Goal: Task Accomplishment & Management: Manage account settings

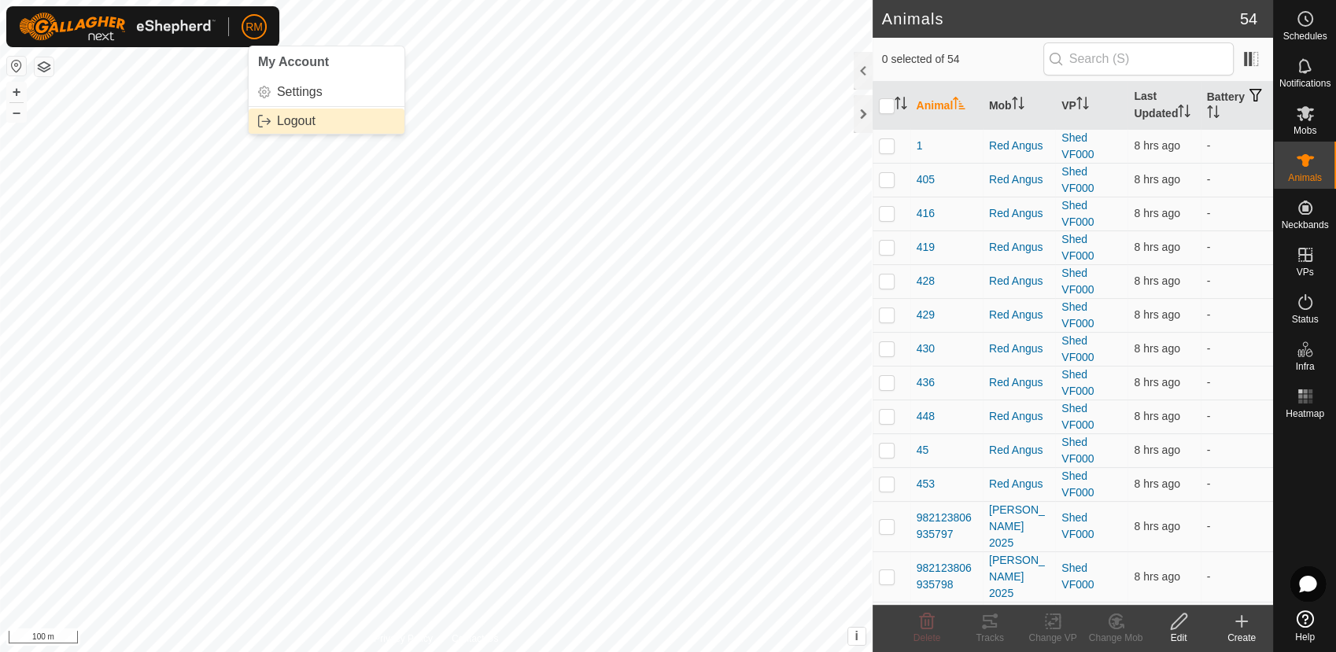
click at [295, 124] on link "Logout" at bounding box center [327, 121] width 156 height 25
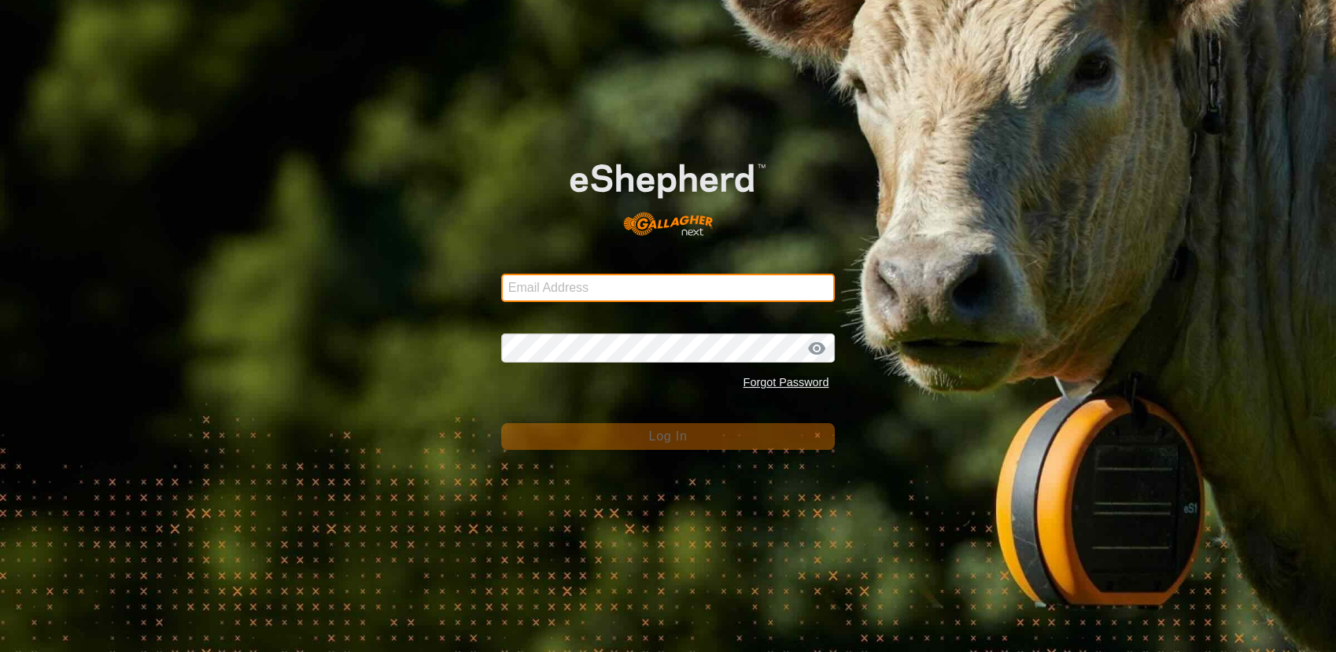
type input "[EMAIL_ADDRESS][DOMAIN_NAME]"
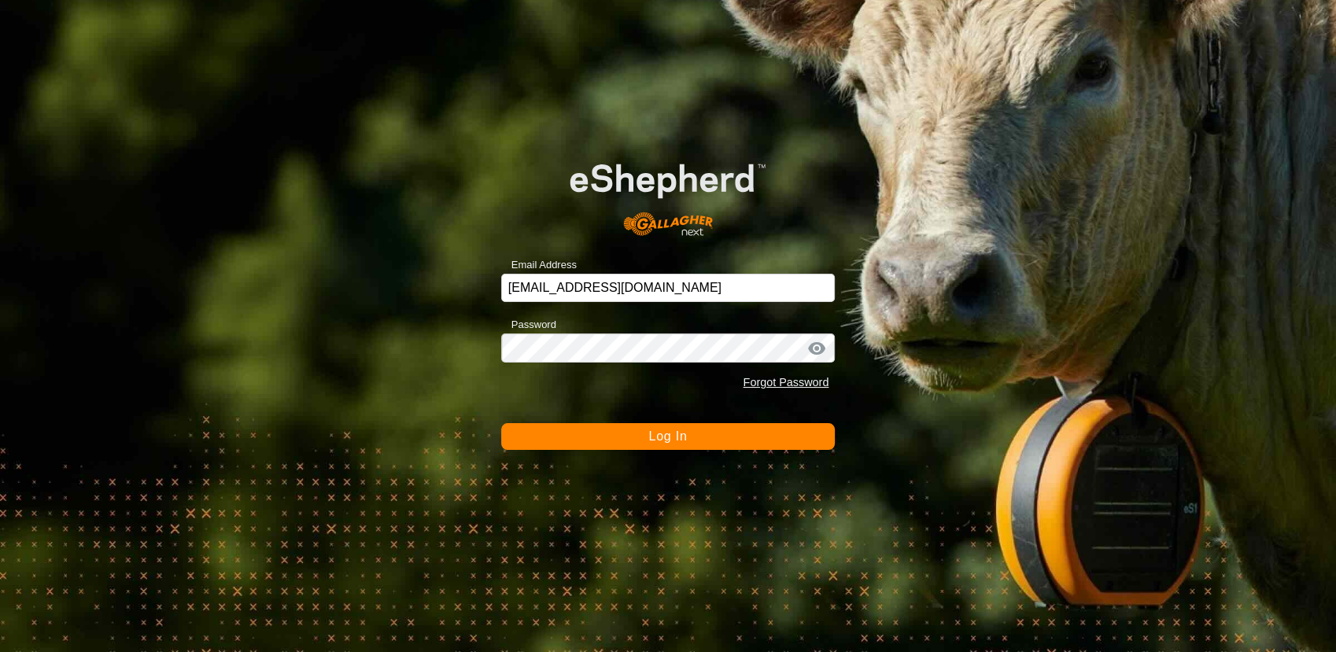
click at [636, 434] on button "Log In" at bounding box center [668, 436] width 334 height 27
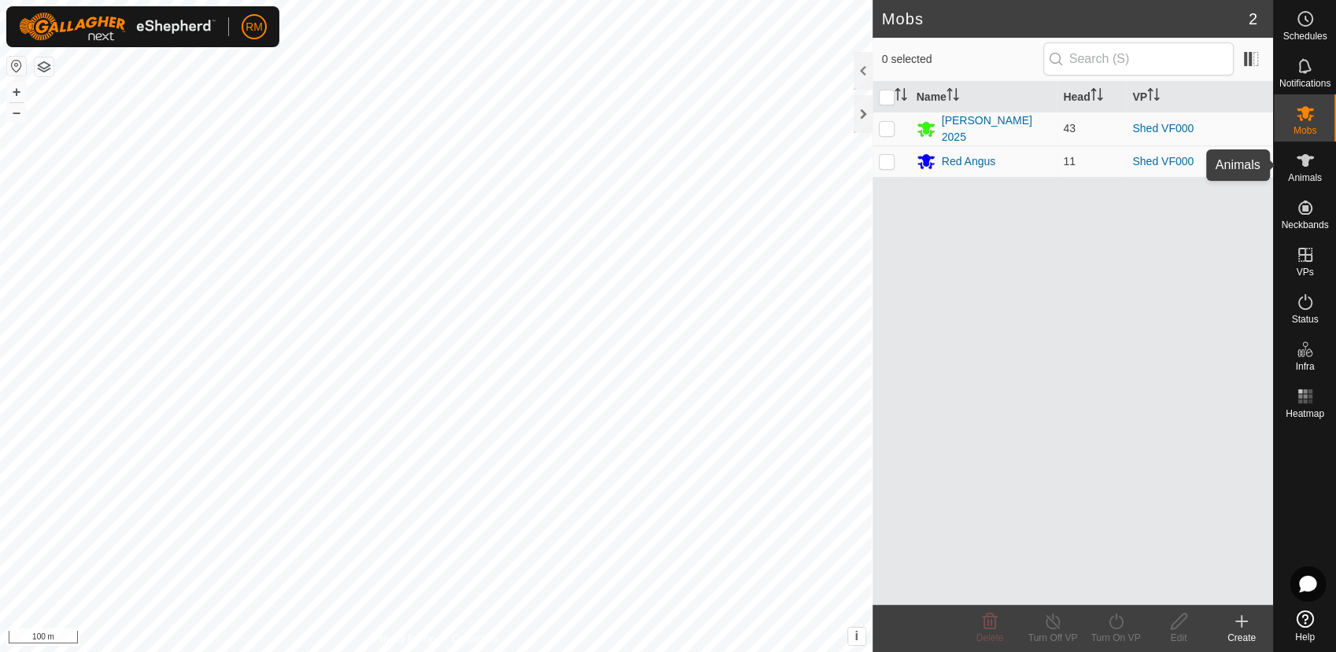
click at [1309, 161] on icon at bounding box center [1305, 160] width 19 height 19
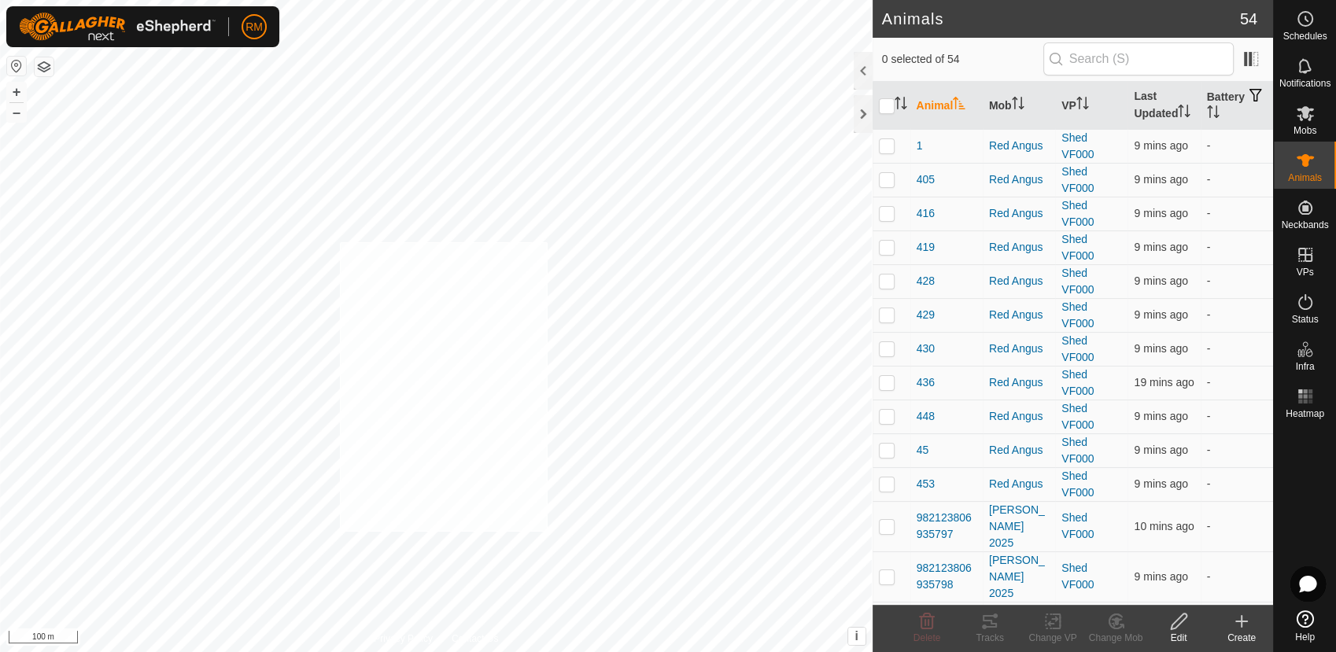
checkbox input "true"
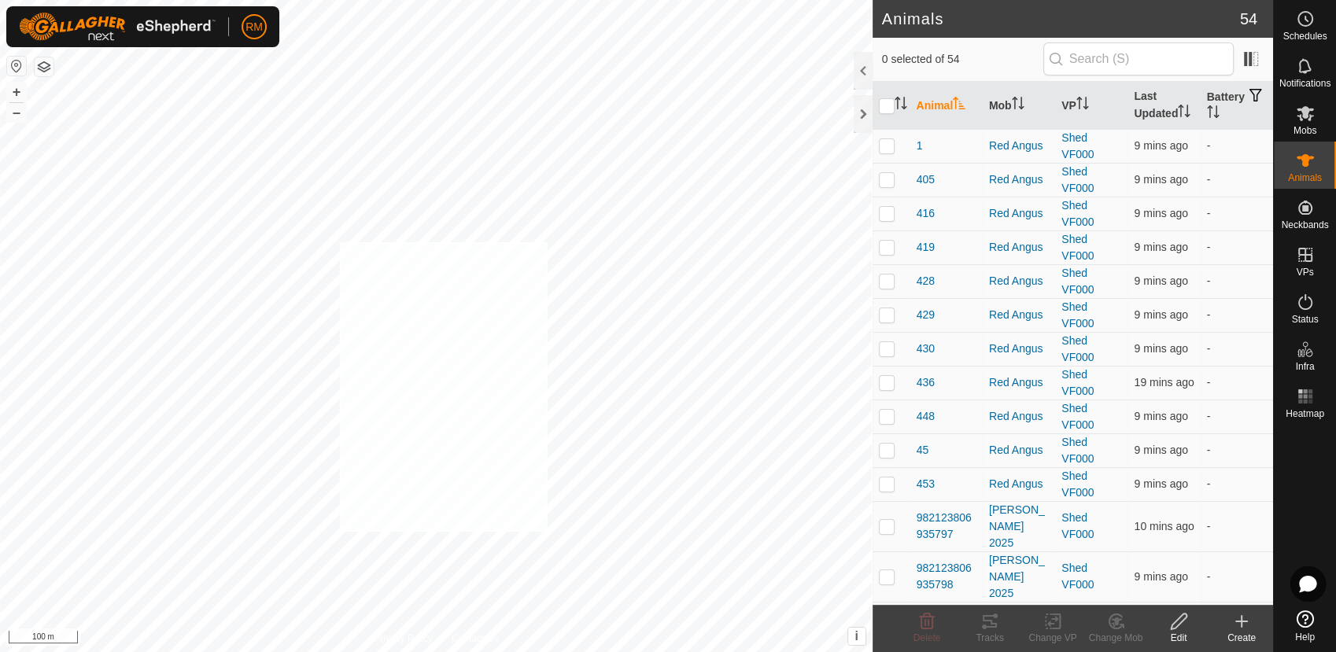
checkbox input "true"
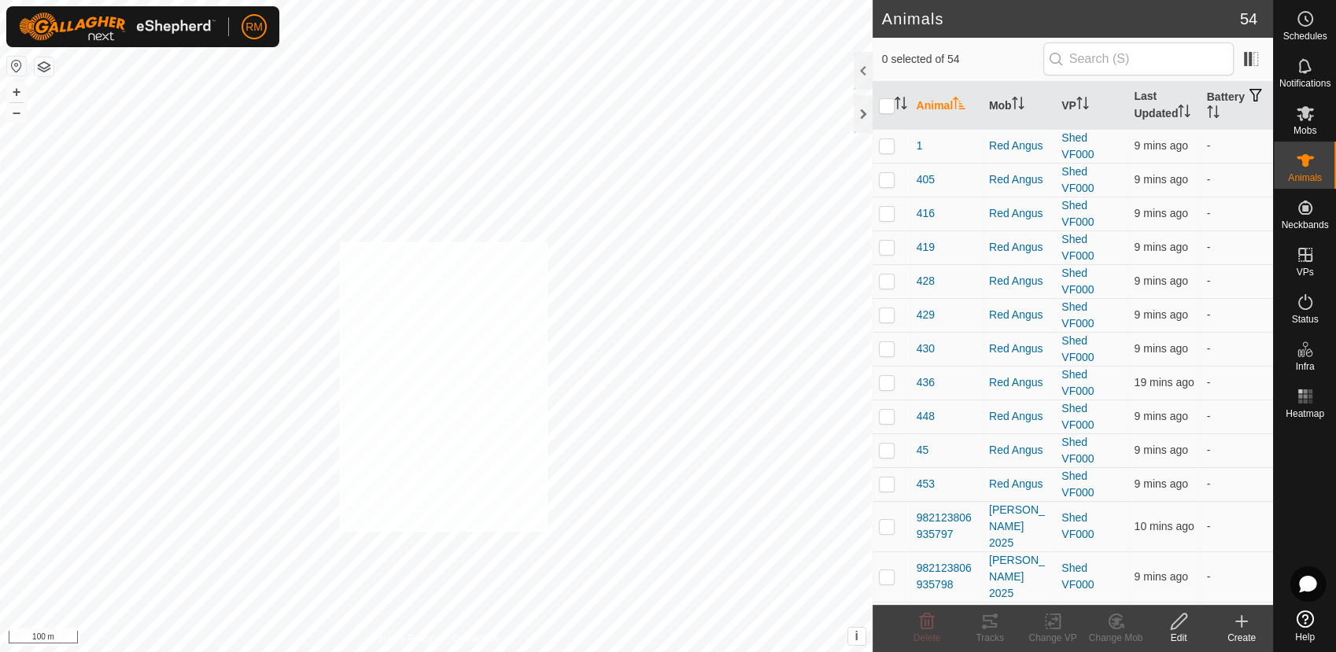
checkbox input "true"
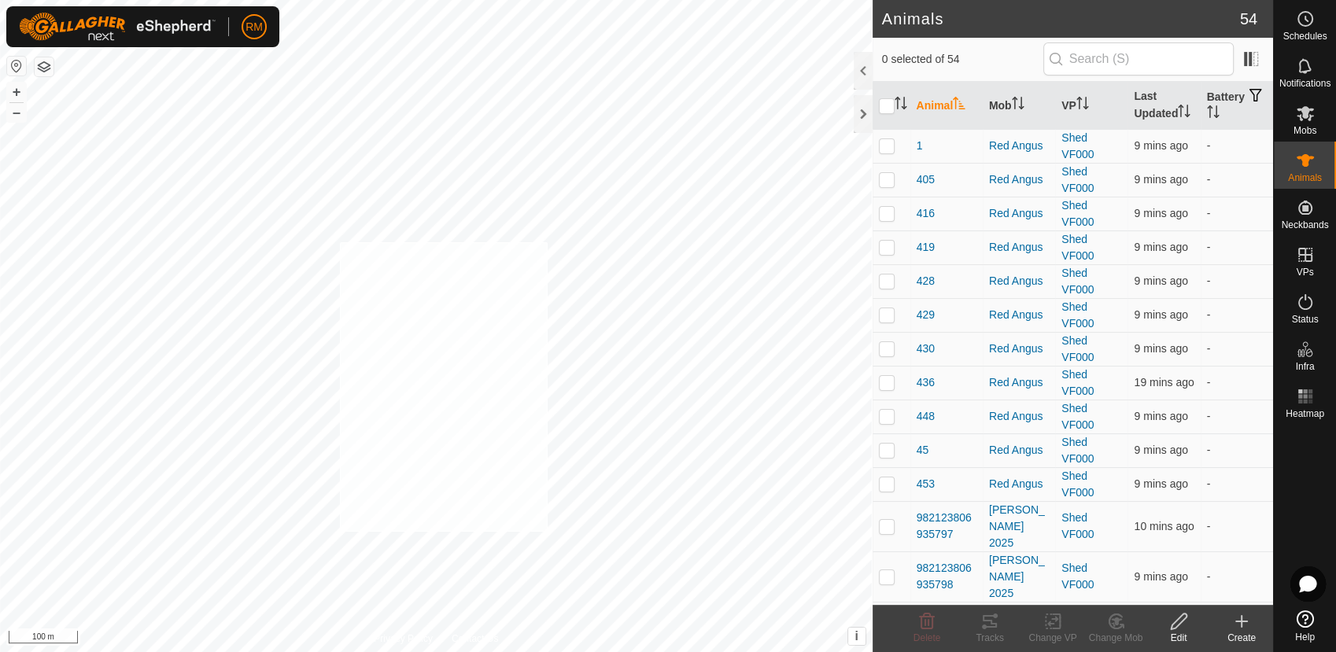
checkbox input "true"
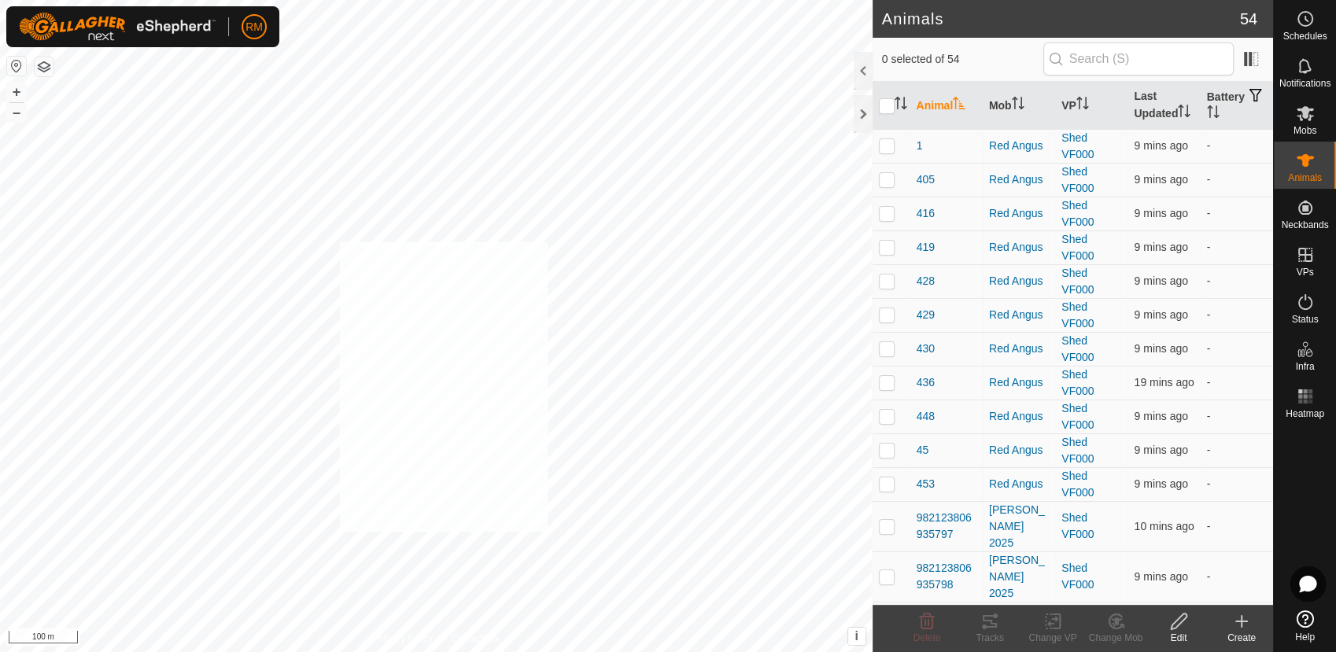
checkbox input "true"
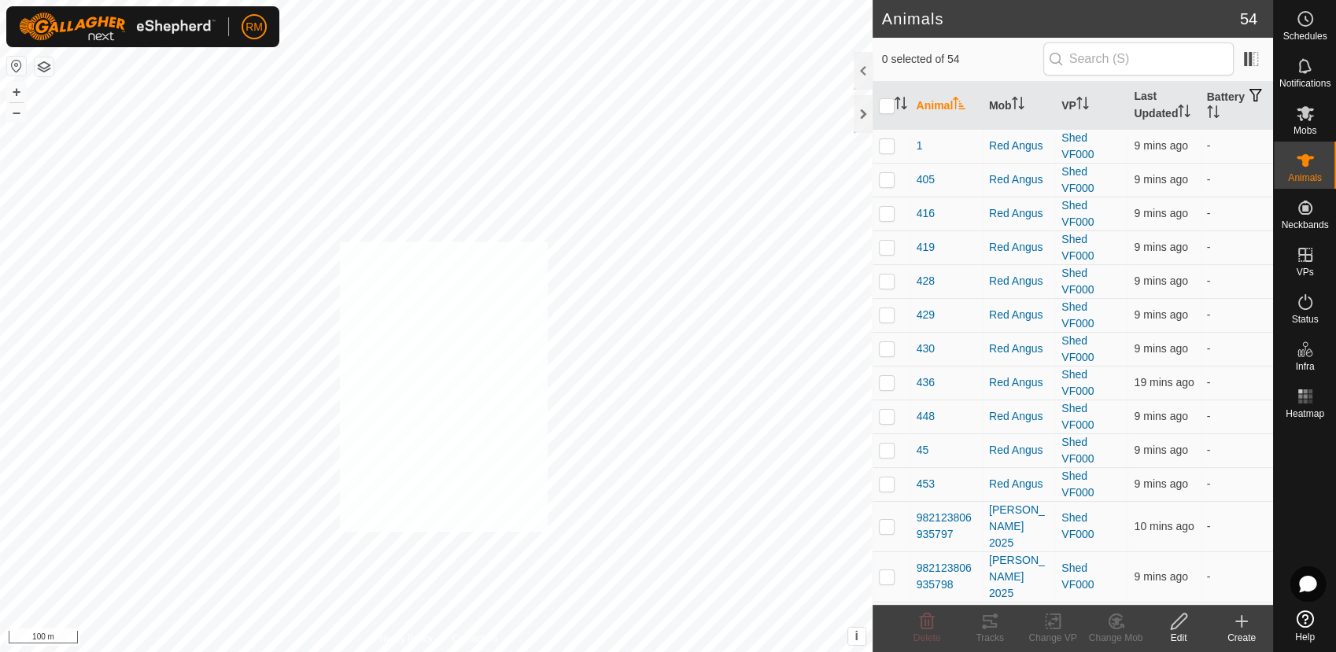
checkbox input "true"
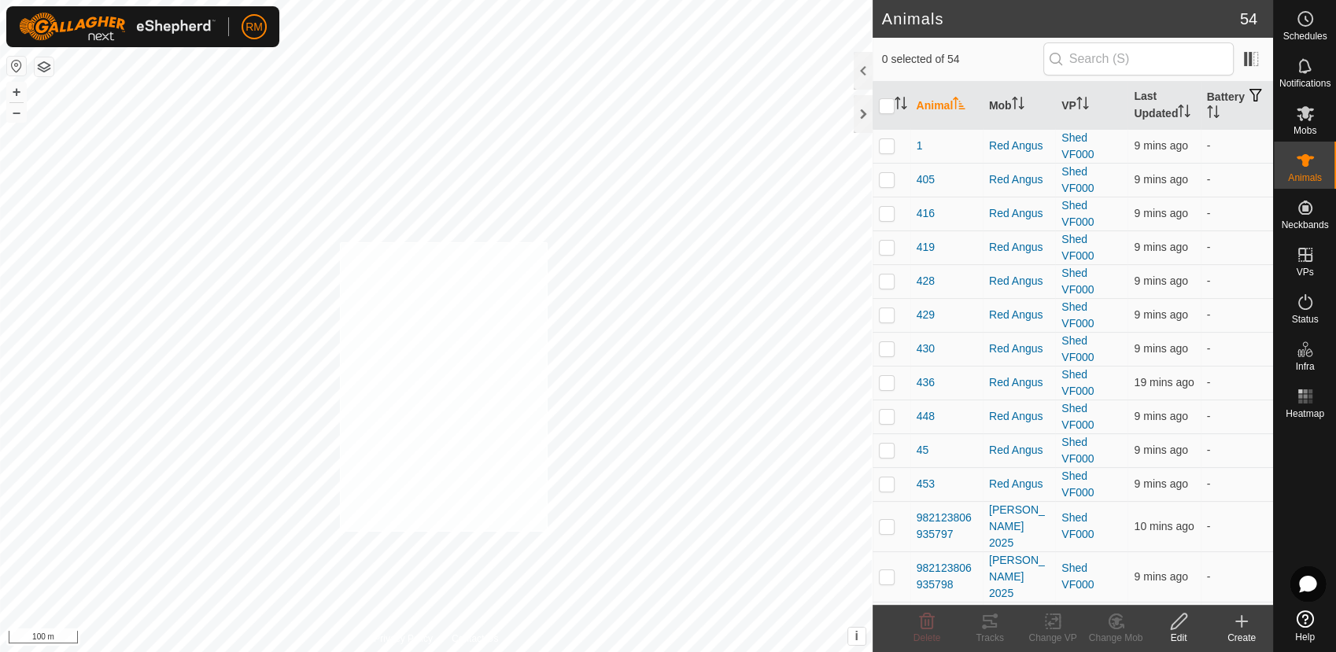
checkbox input "true"
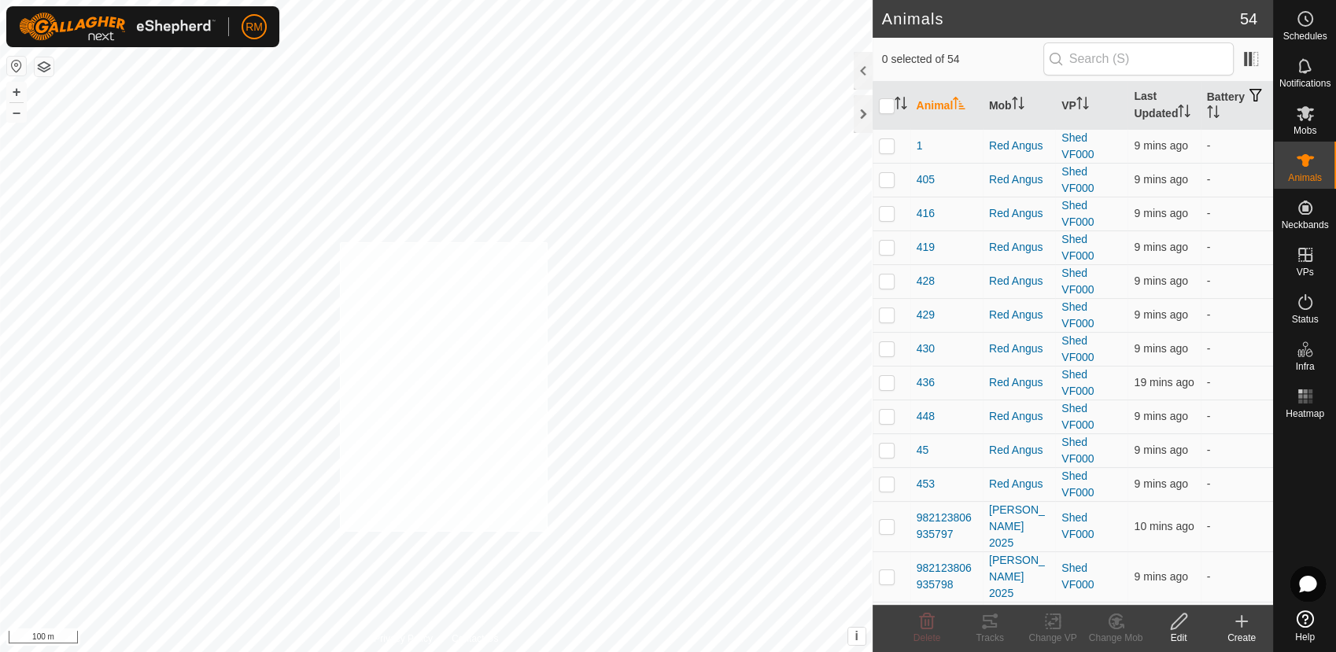
checkbox input "true"
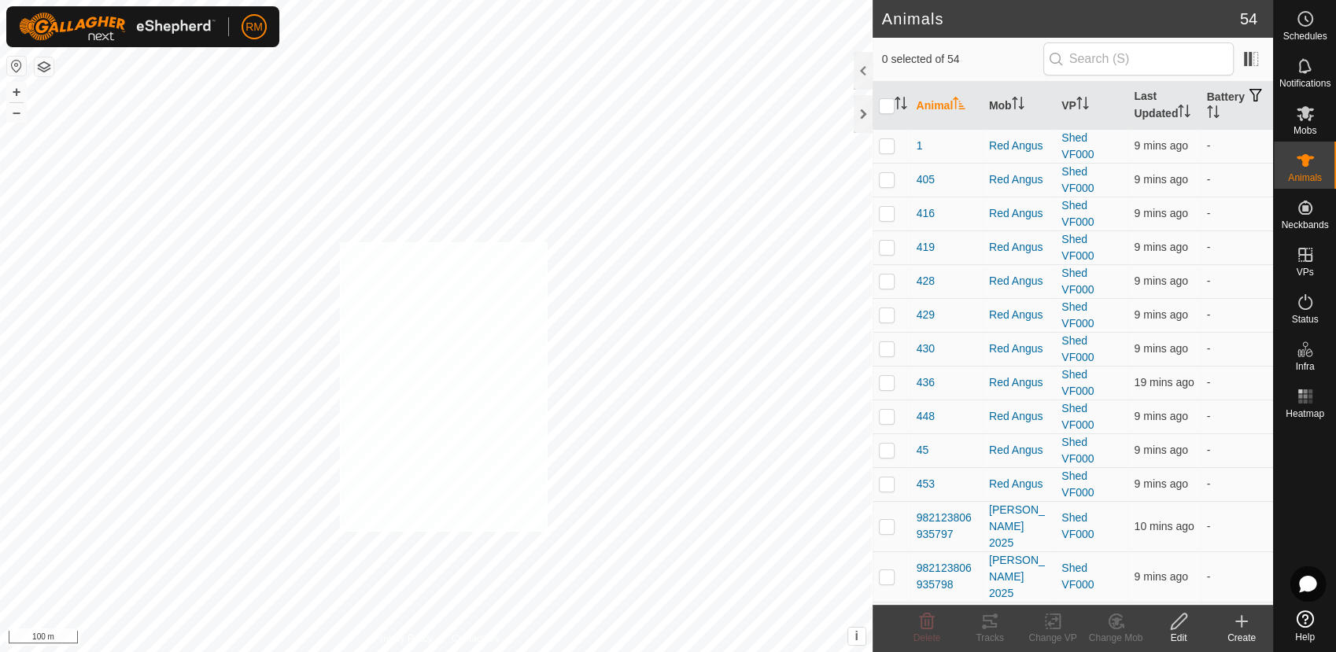
checkbox input "true"
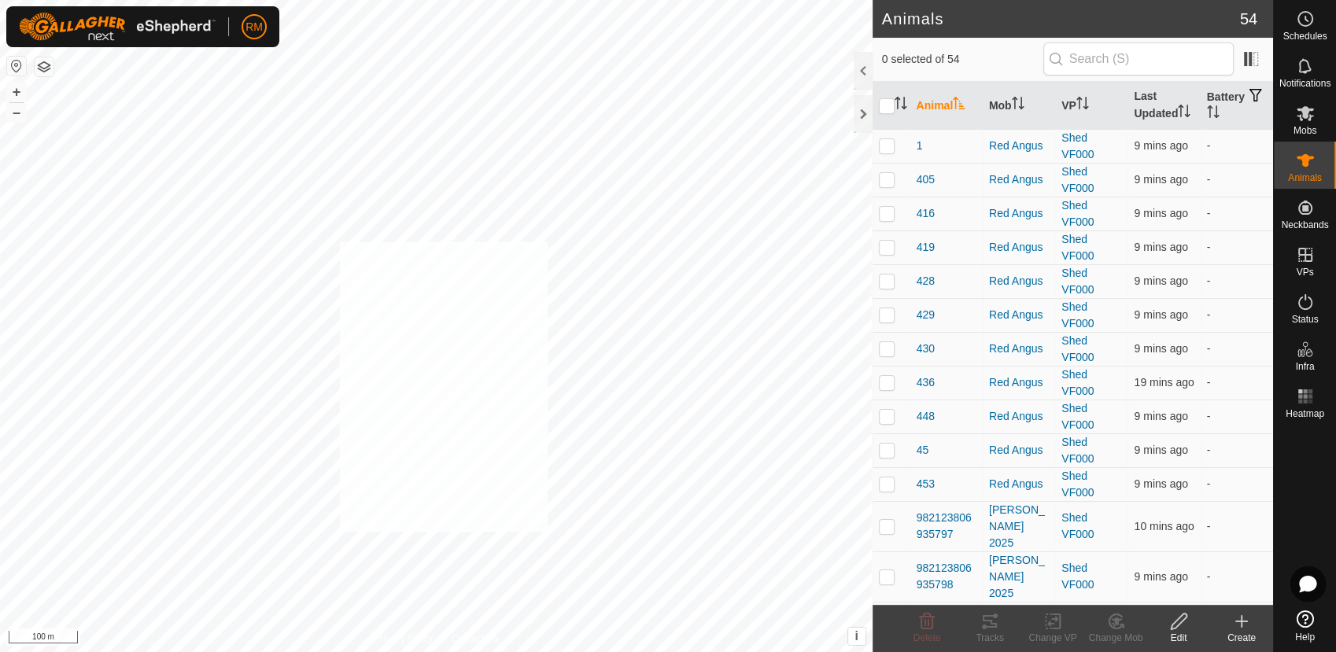
checkbox input "true"
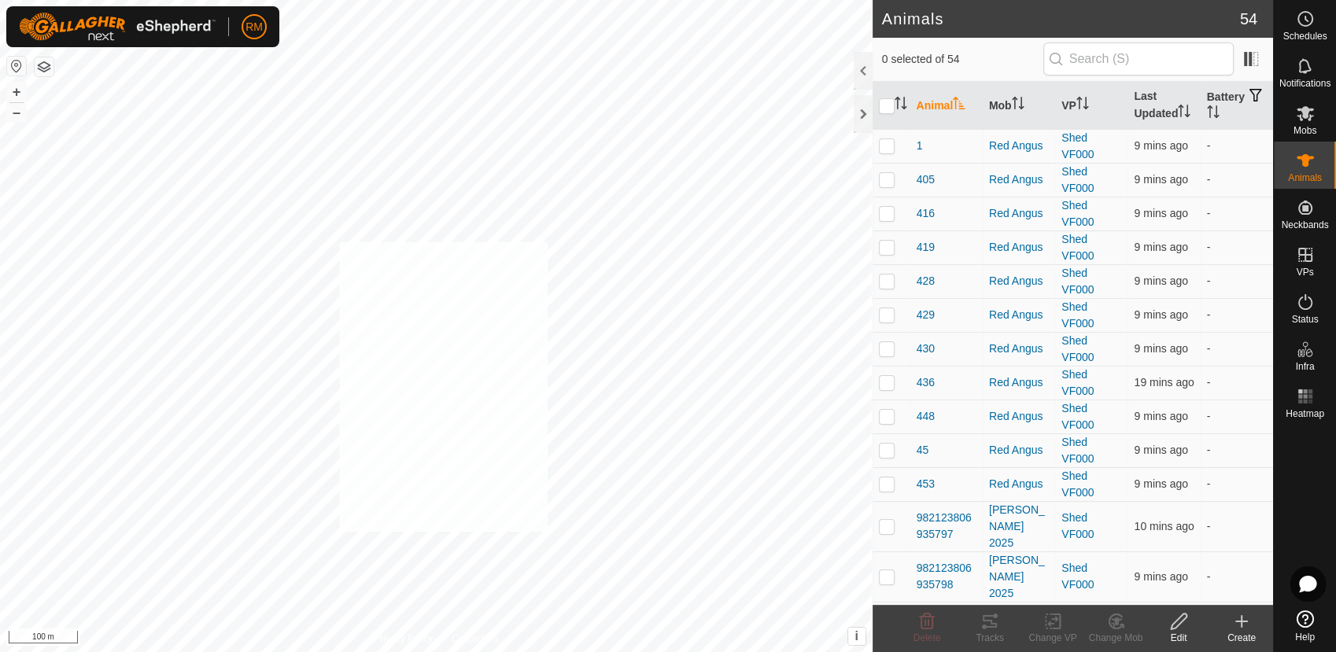
checkbox input "true"
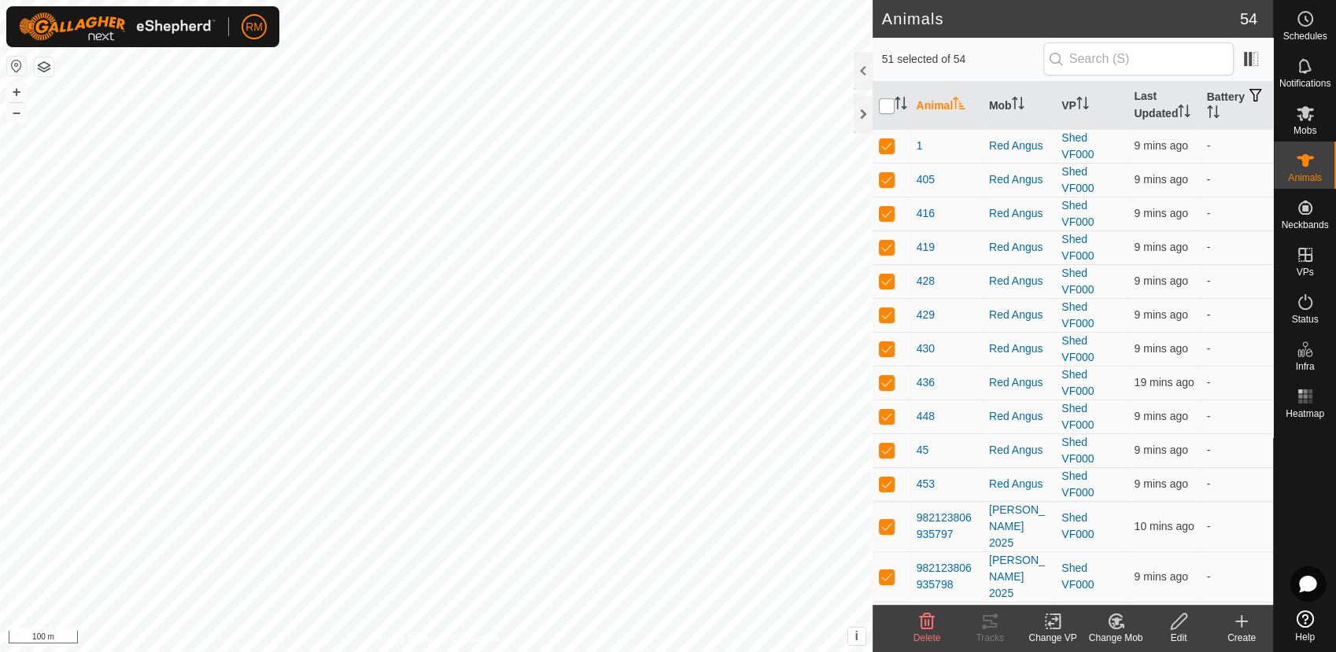
click at [889, 102] on input "checkbox" at bounding box center [887, 106] width 16 height 16
checkbox input "true"
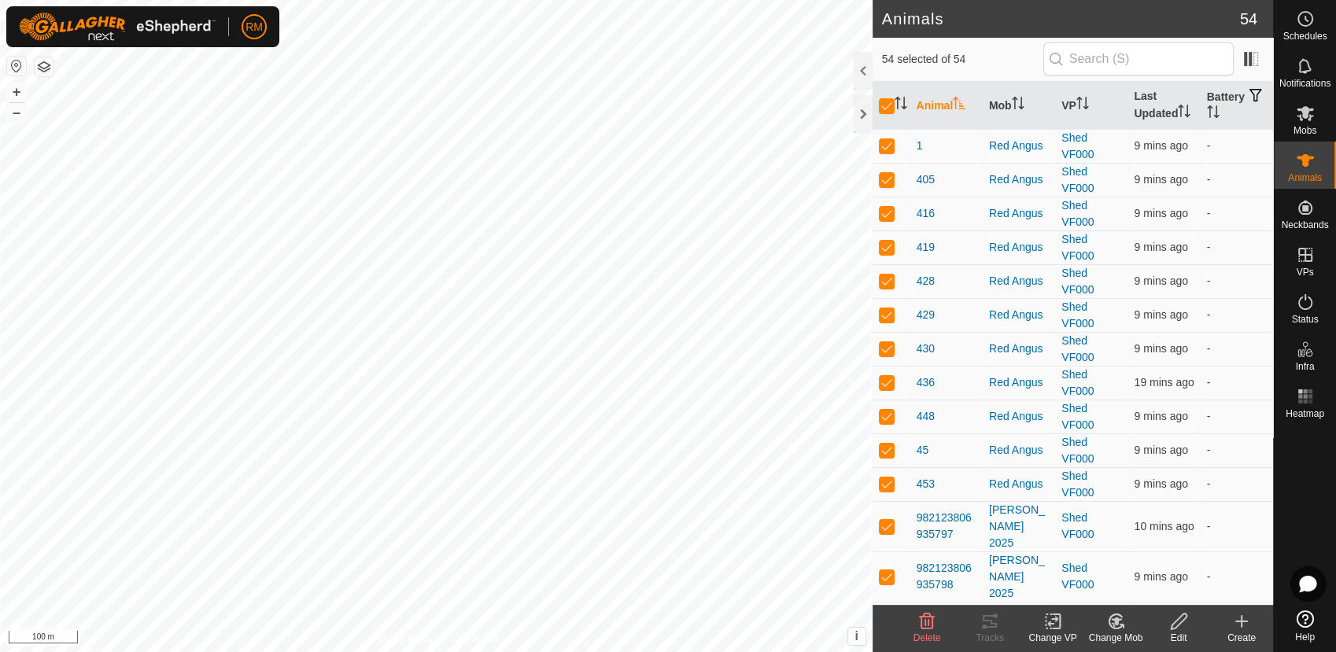
click at [888, 115] on th at bounding box center [892, 106] width 38 height 48
click at [884, 136] on td at bounding box center [892, 146] width 38 height 34
checkbox input "false"
click at [886, 146] on p-checkbox at bounding box center [887, 145] width 16 height 13
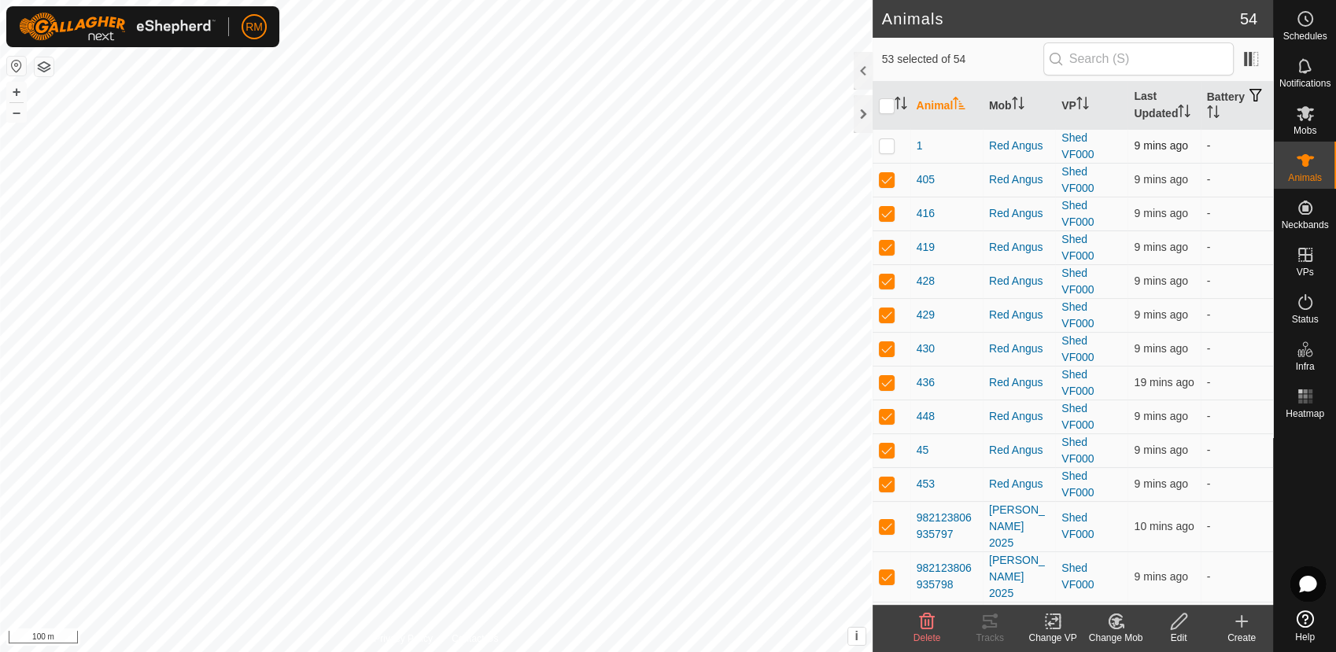
checkbox input "true"
click at [892, 105] on input "checkbox" at bounding box center [887, 106] width 16 height 16
checkbox input "false"
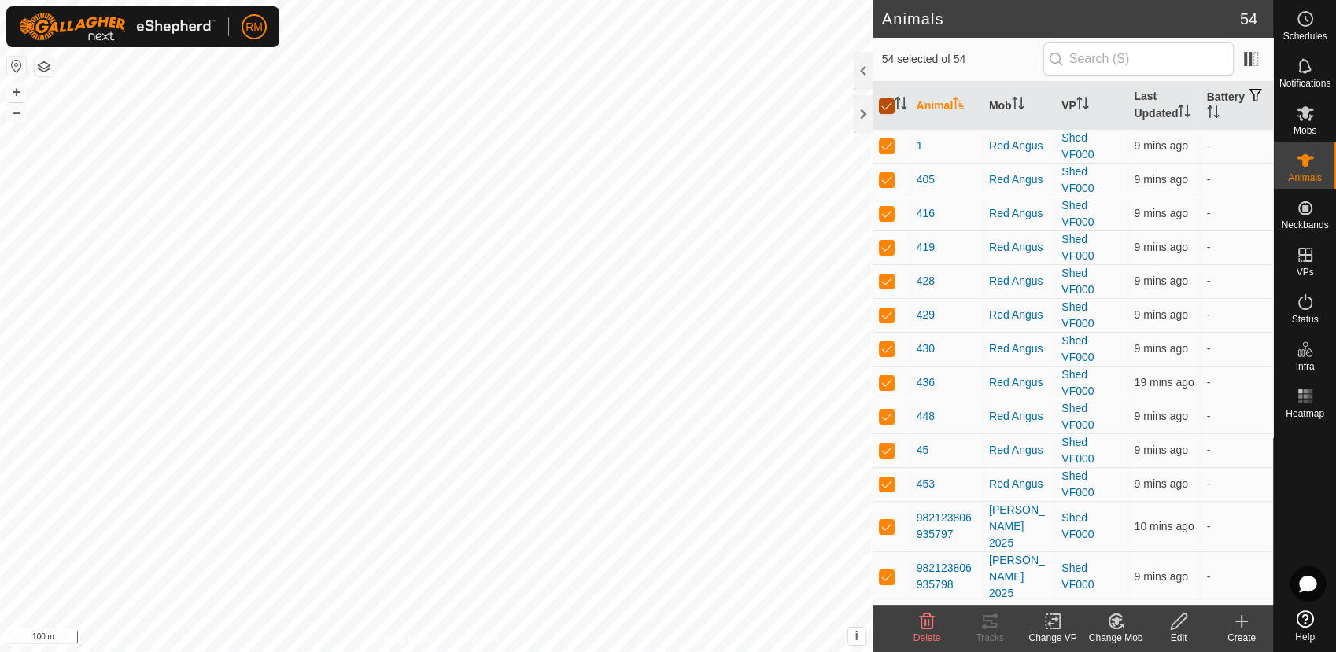
checkbox input "false"
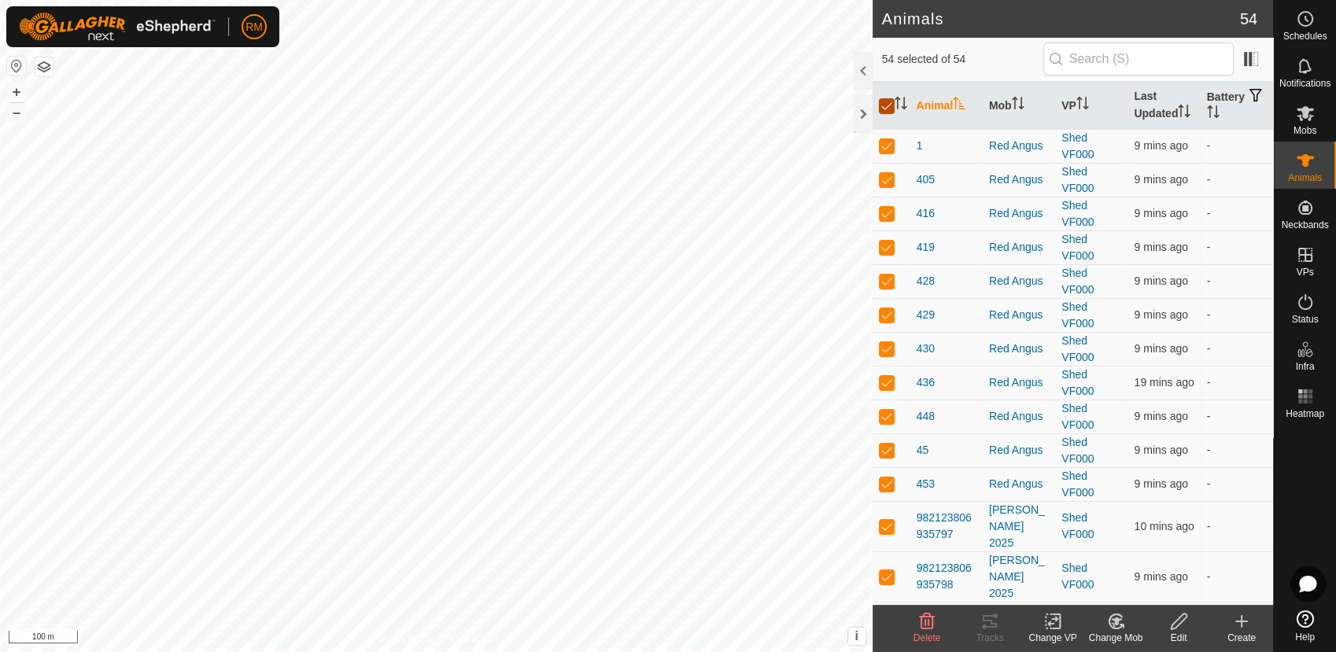
checkbox input "false"
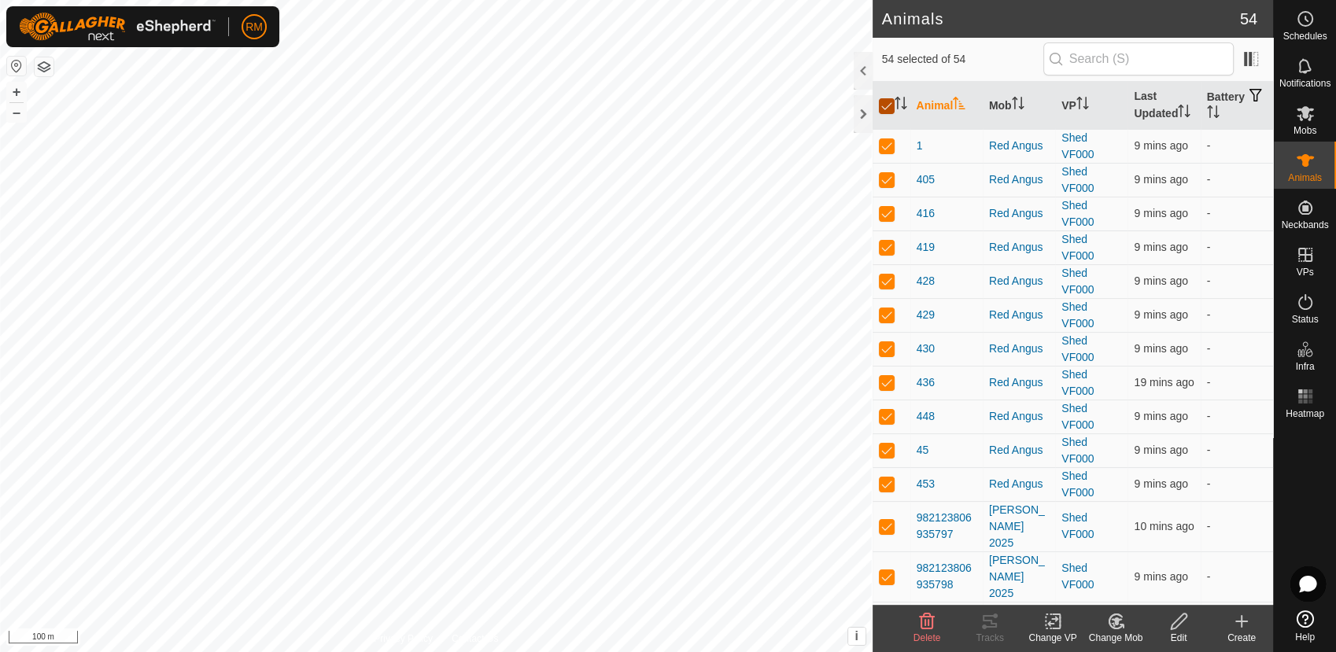
checkbox input "false"
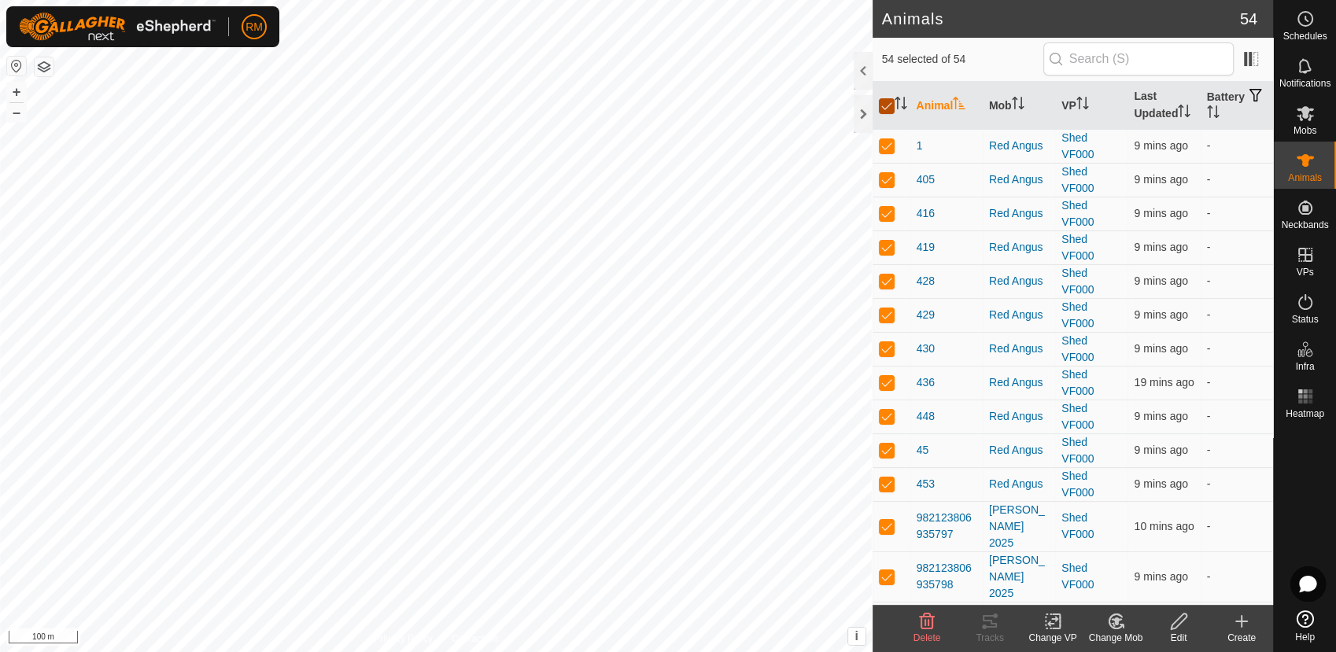
checkbox input "false"
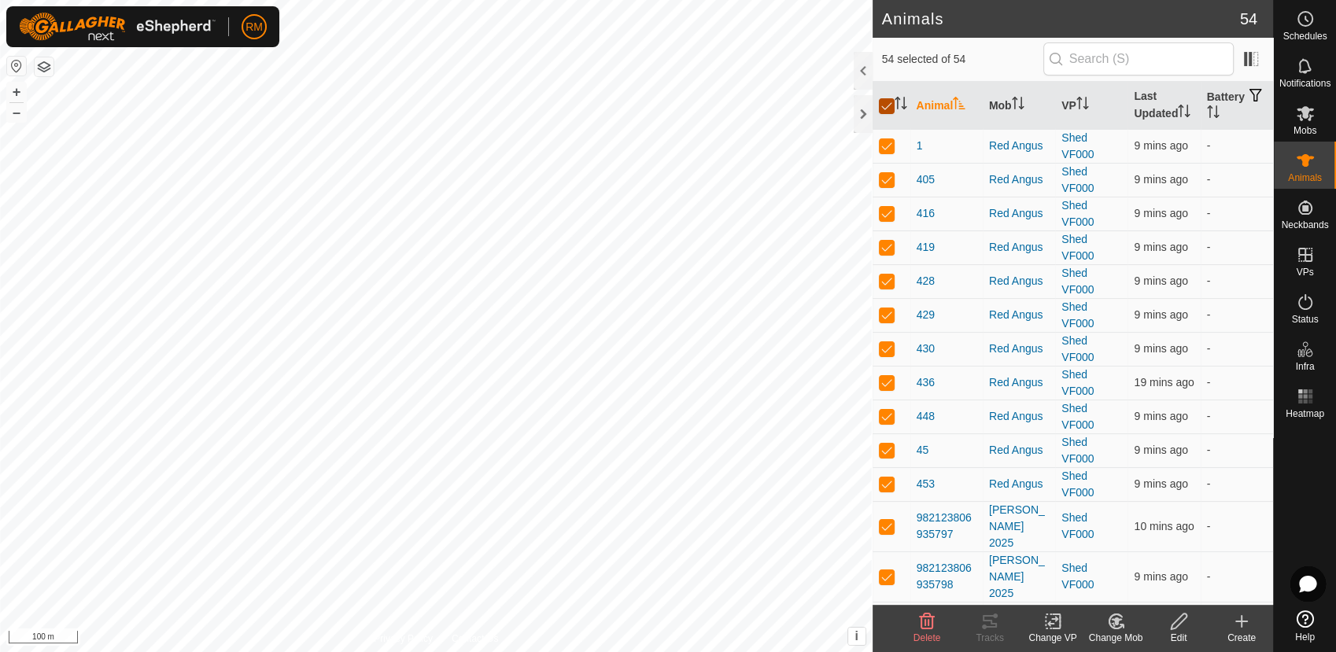
checkbox input "false"
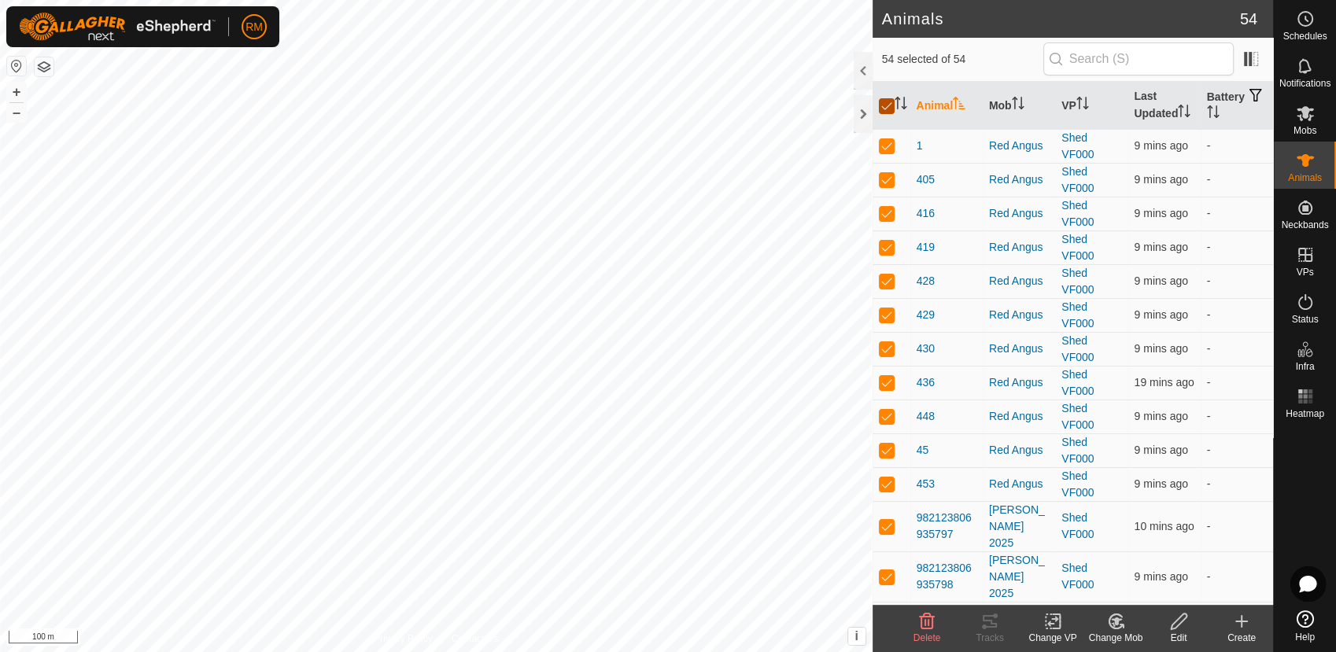
checkbox input "false"
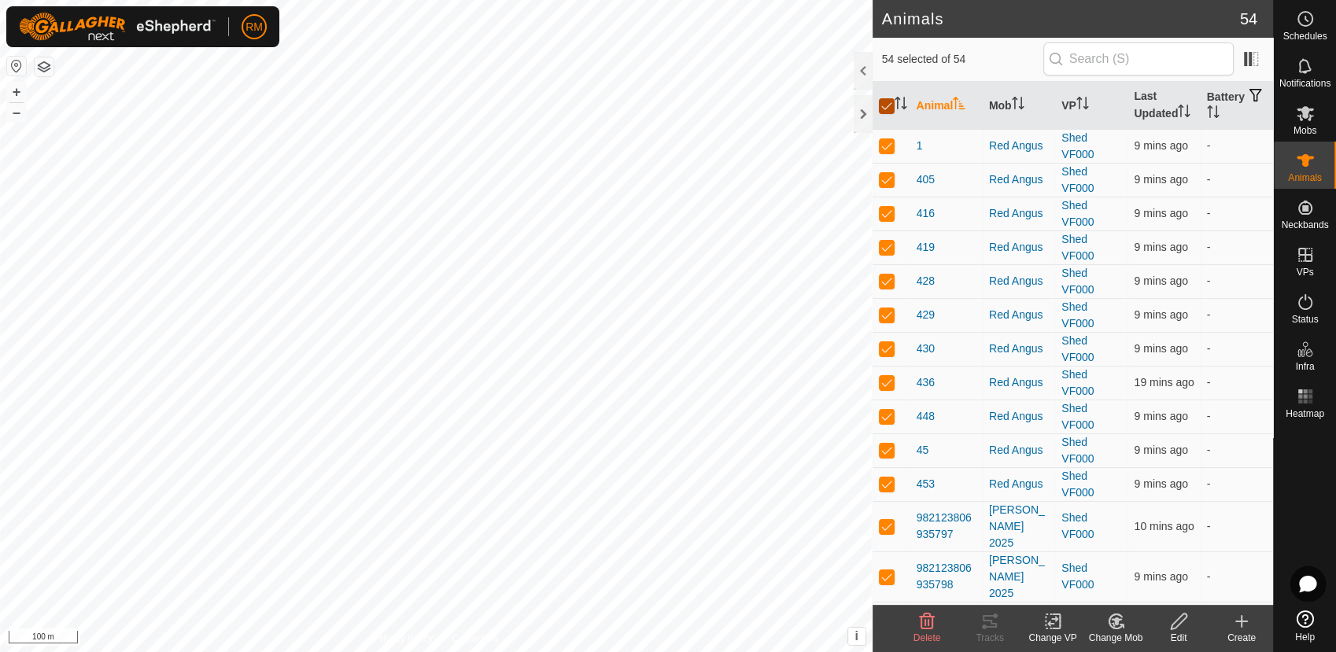
checkbox input "false"
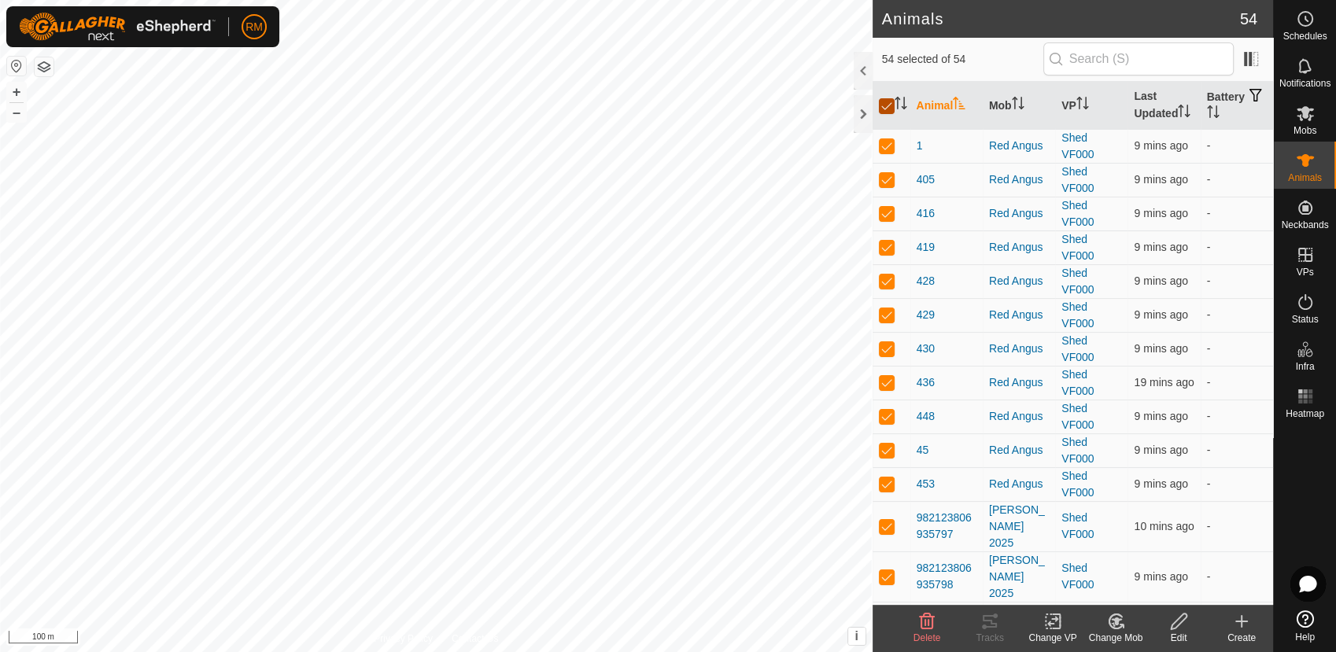
checkbox input "false"
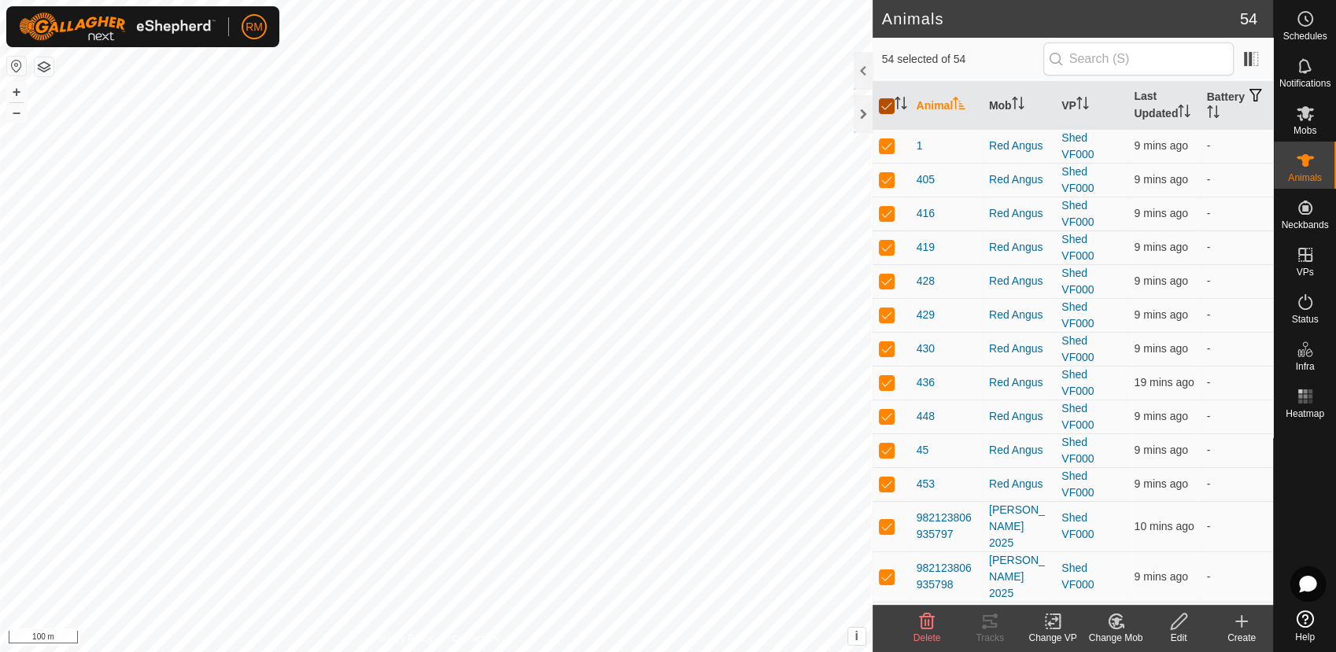
checkbox input "false"
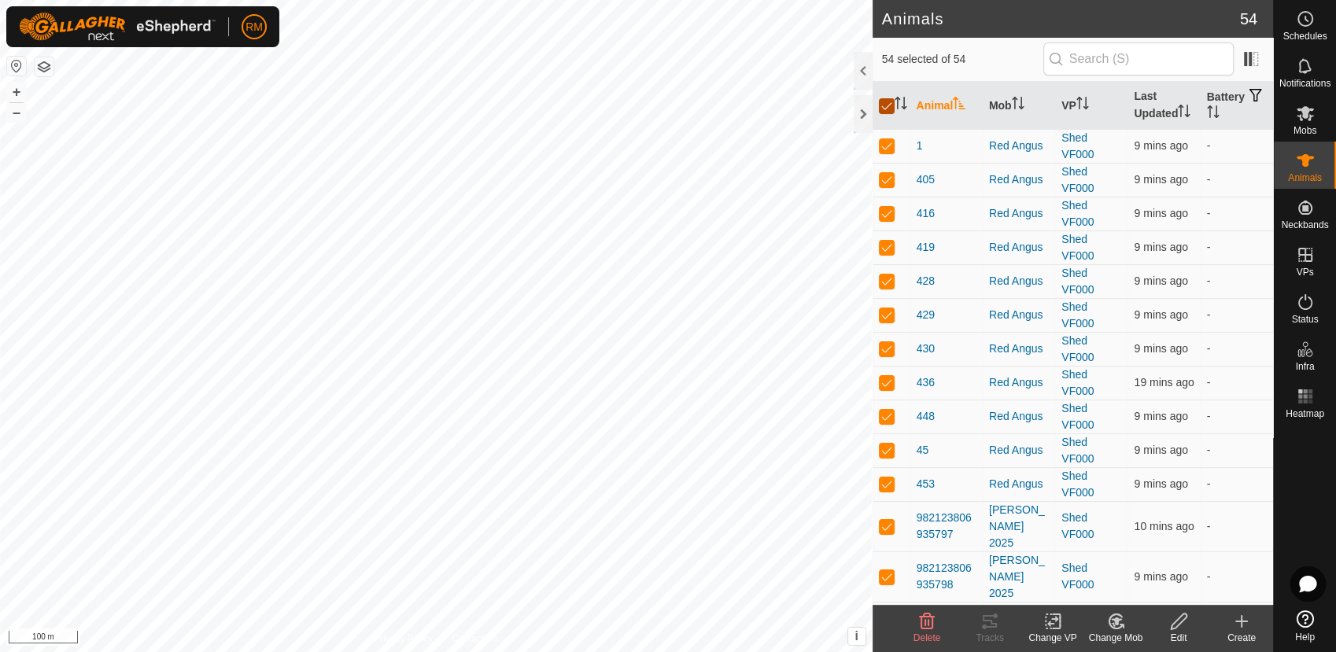
checkbox input "false"
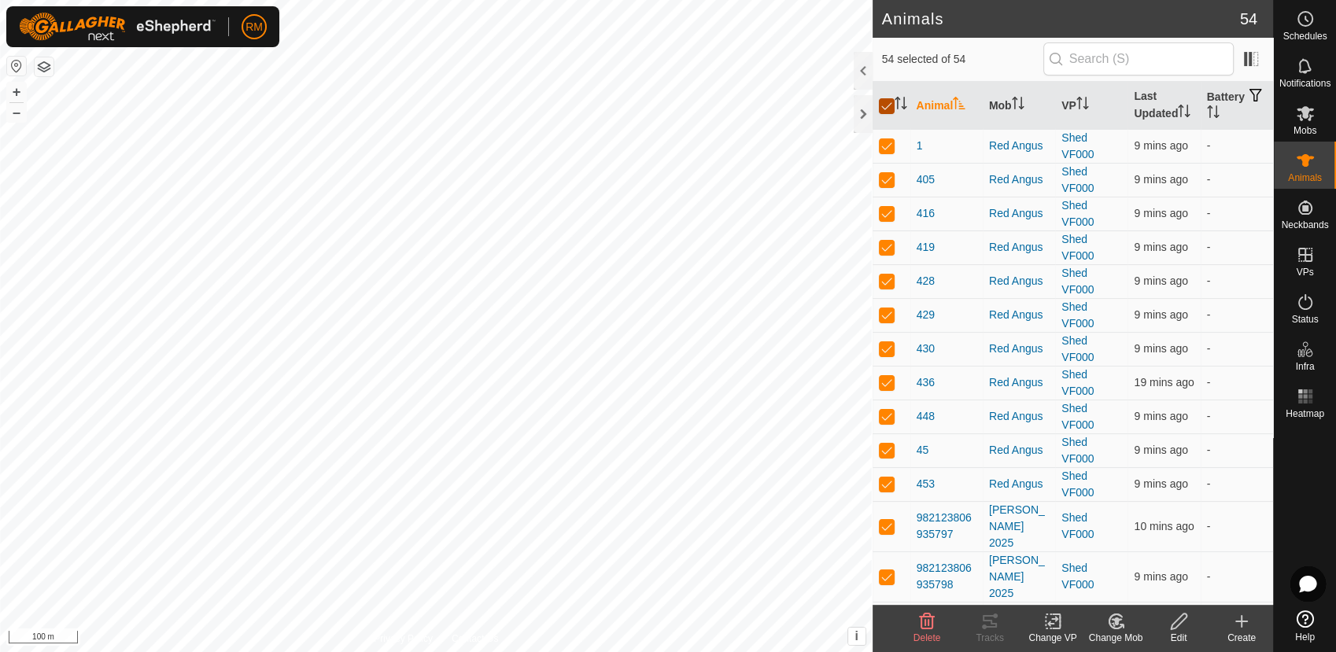
checkbox input "false"
